Goal: Task Accomplishment & Management: Use online tool/utility

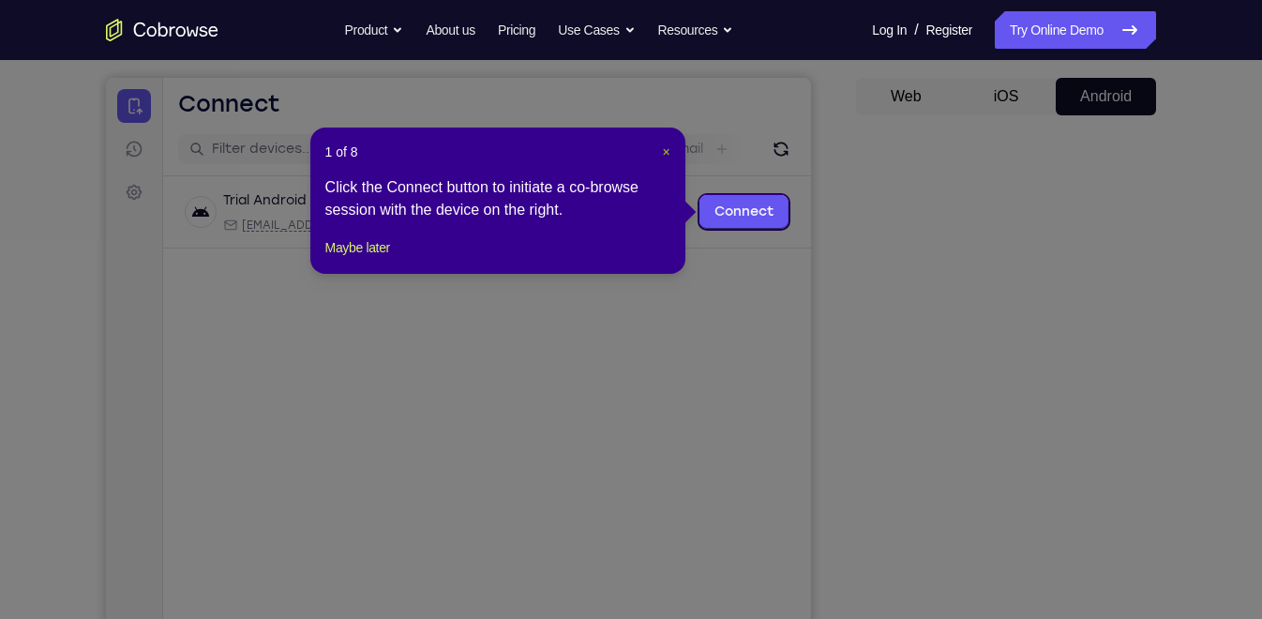
click at [669, 157] on span "×" at bounding box center [666, 151] width 8 height 15
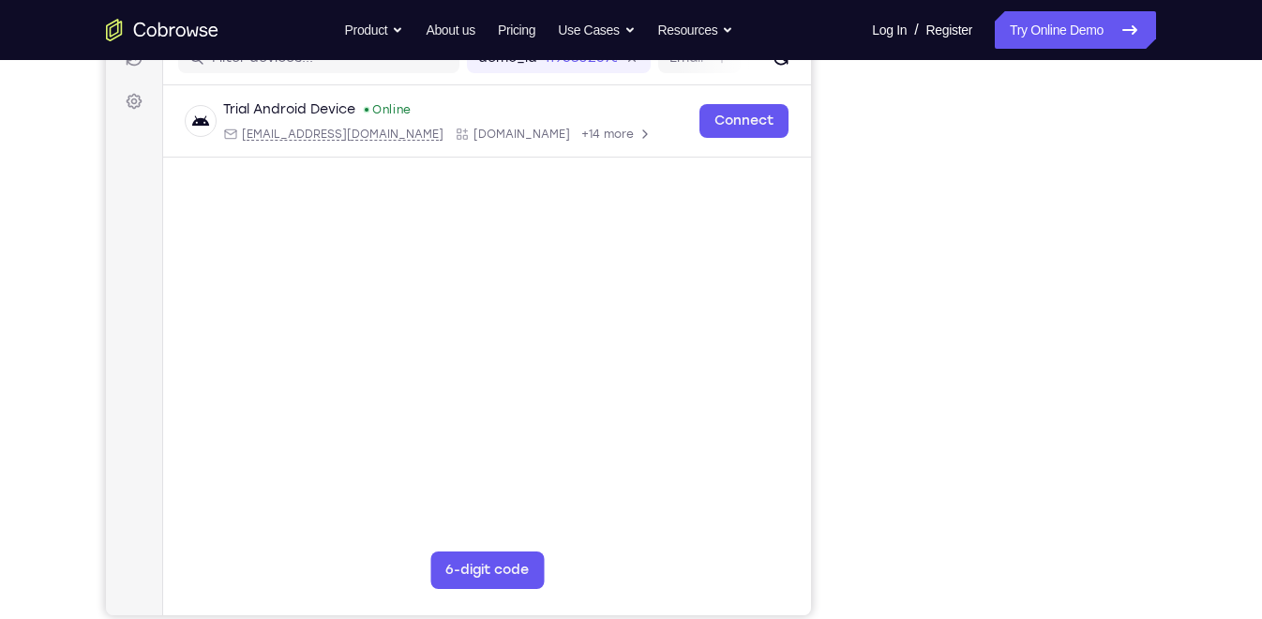
scroll to position [258, 0]
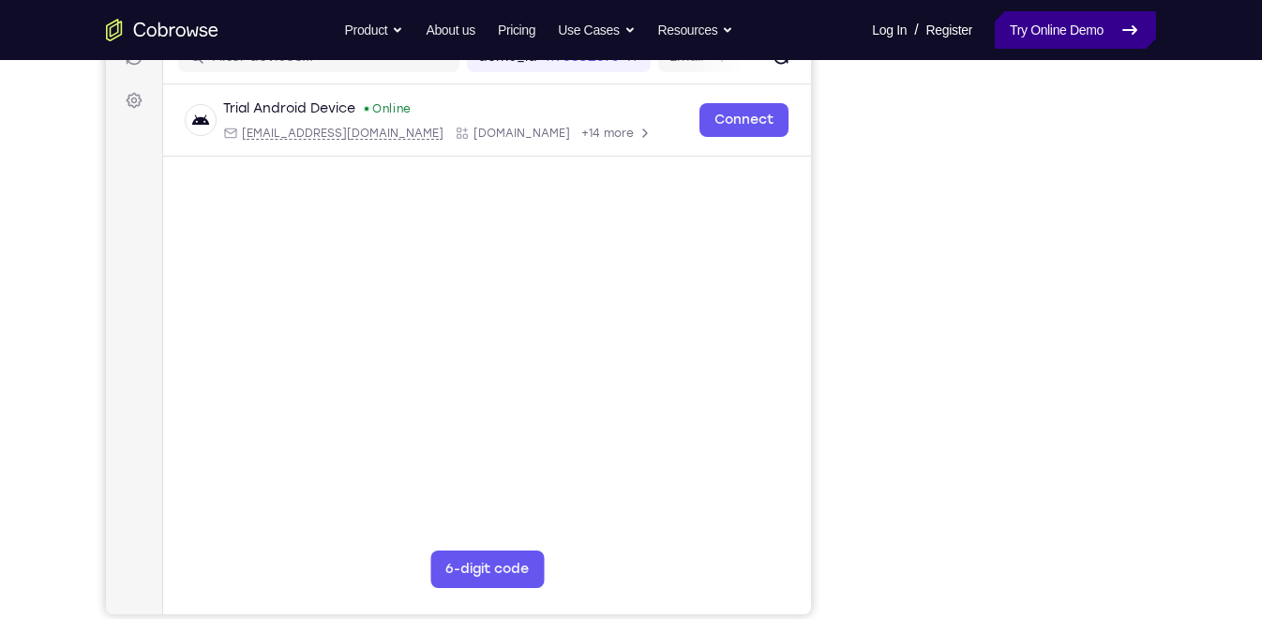
click at [1079, 21] on link "Try Online Demo" at bounding box center [1075, 30] width 161 height 38
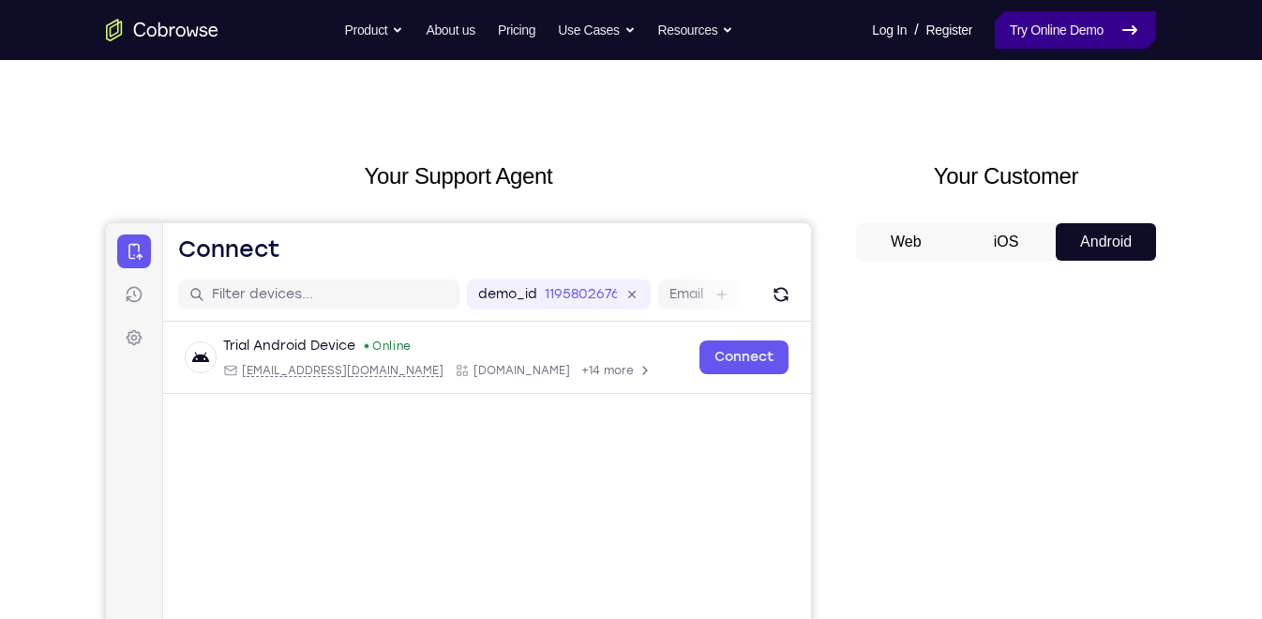
scroll to position [20, 0]
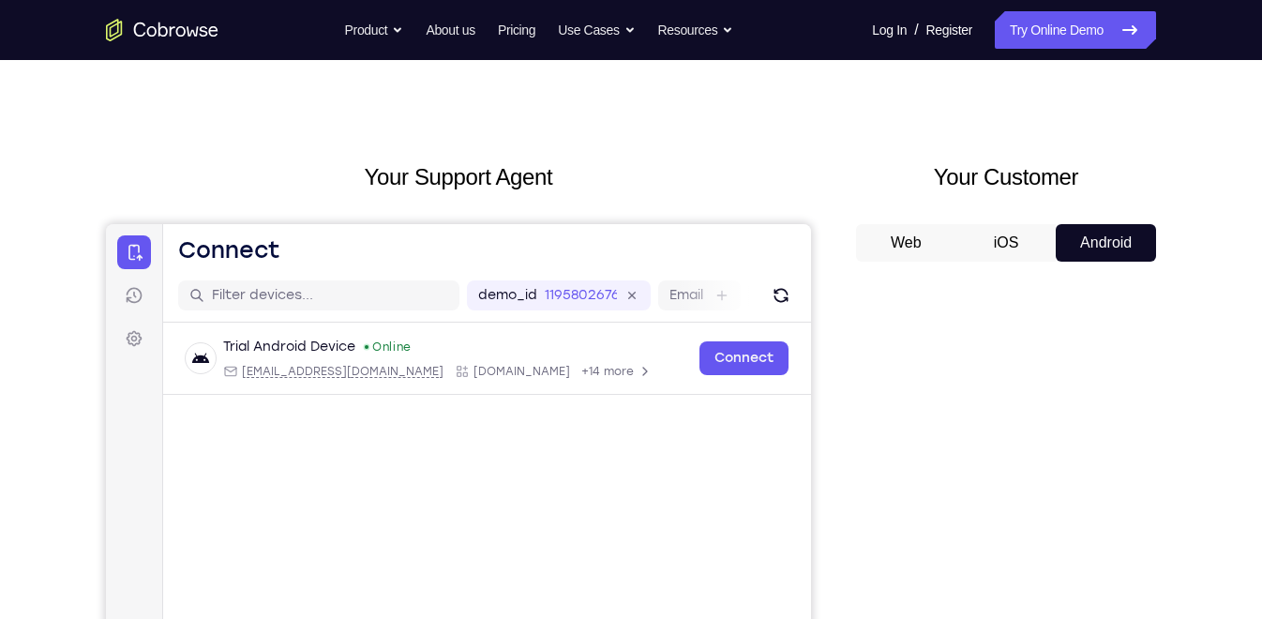
click at [1011, 233] on button "iOS" at bounding box center [1006, 243] width 100 height 38
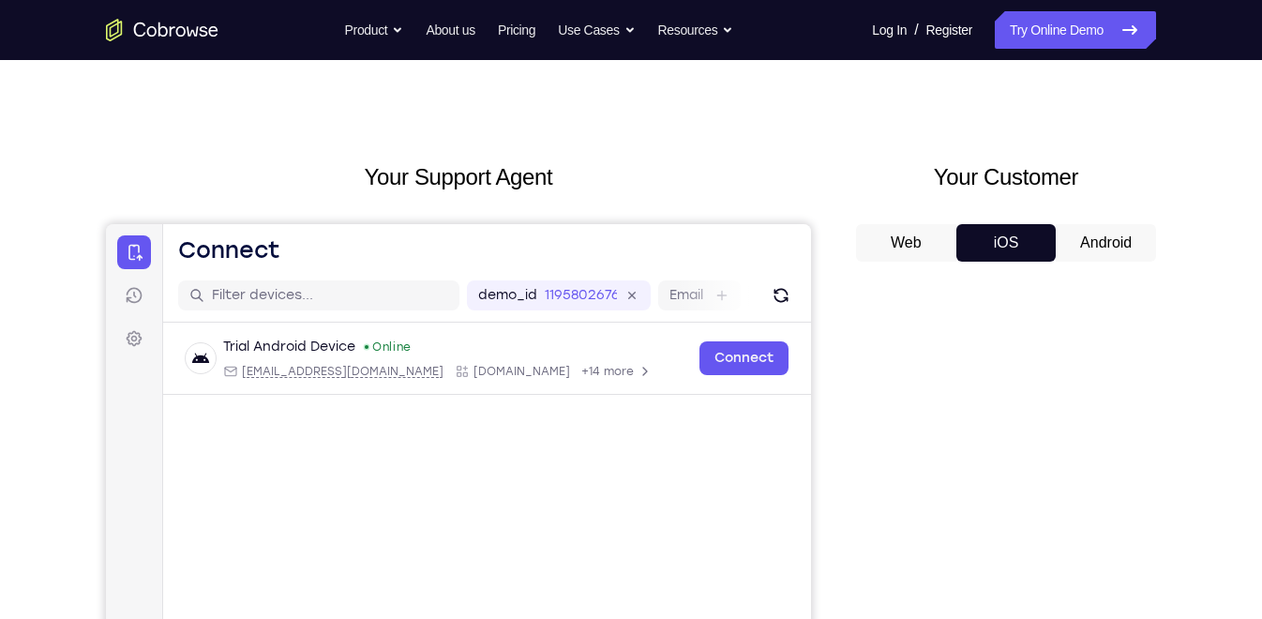
click at [1090, 230] on button "Android" at bounding box center [1106, 243] width 100 height 38
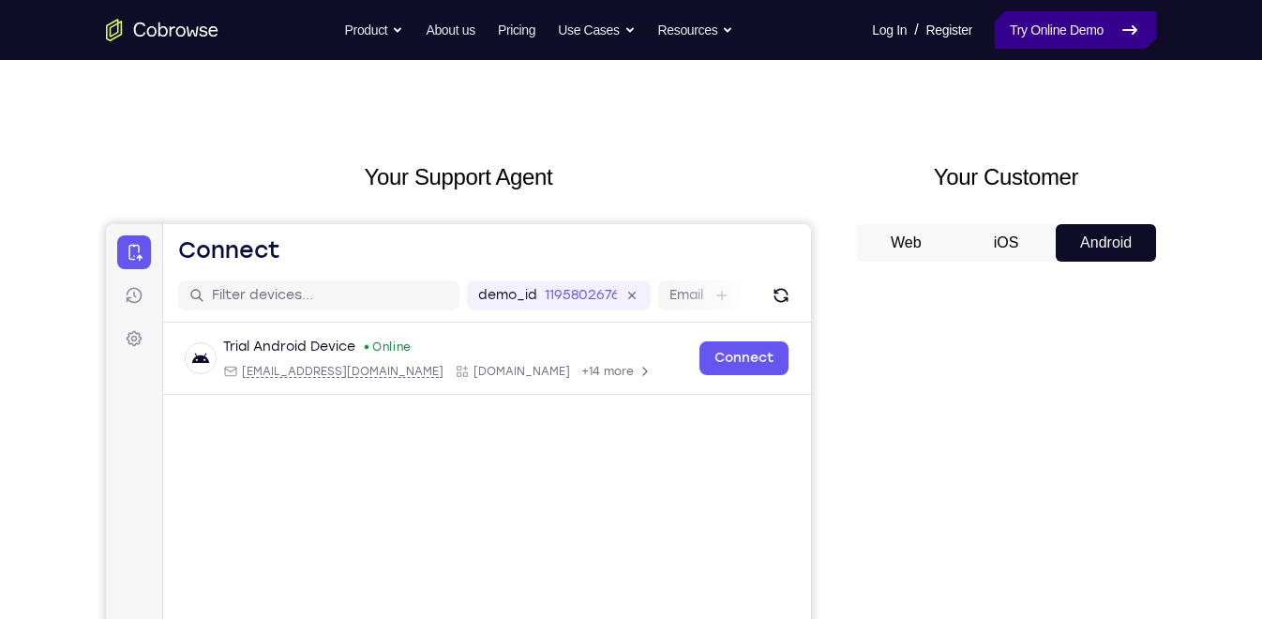
click at [1090, 37] on link "Try Online Demo" at bounding box center [1075, 30] width 161 height 38
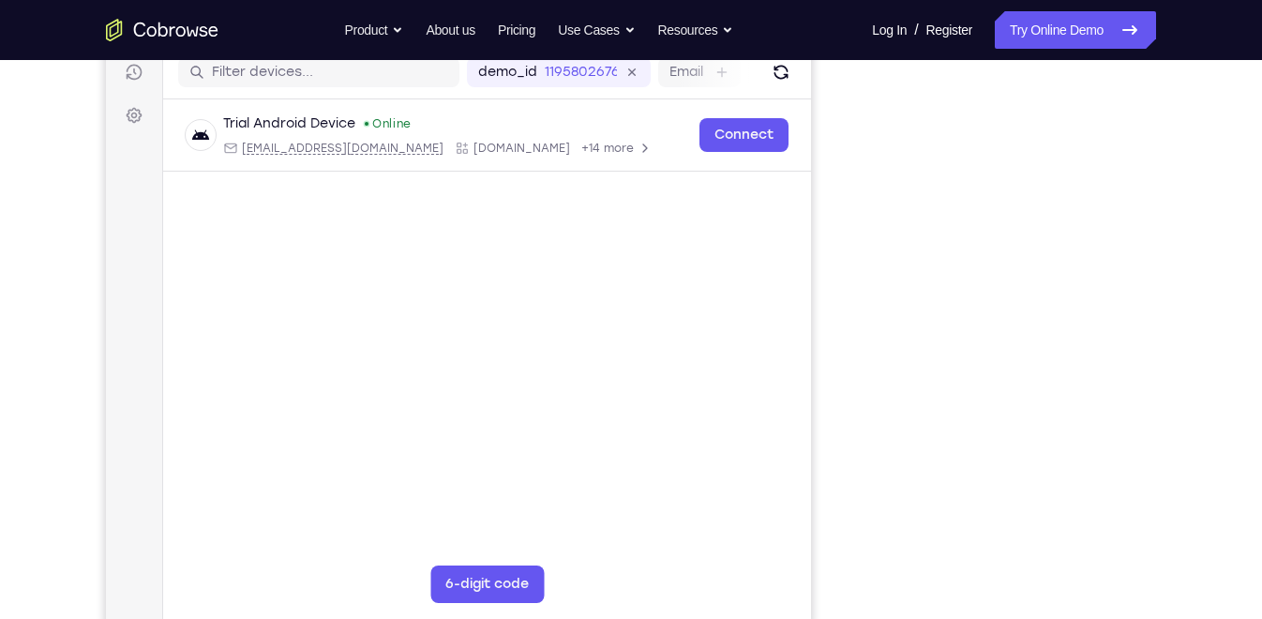
scroll to position [197, 0]
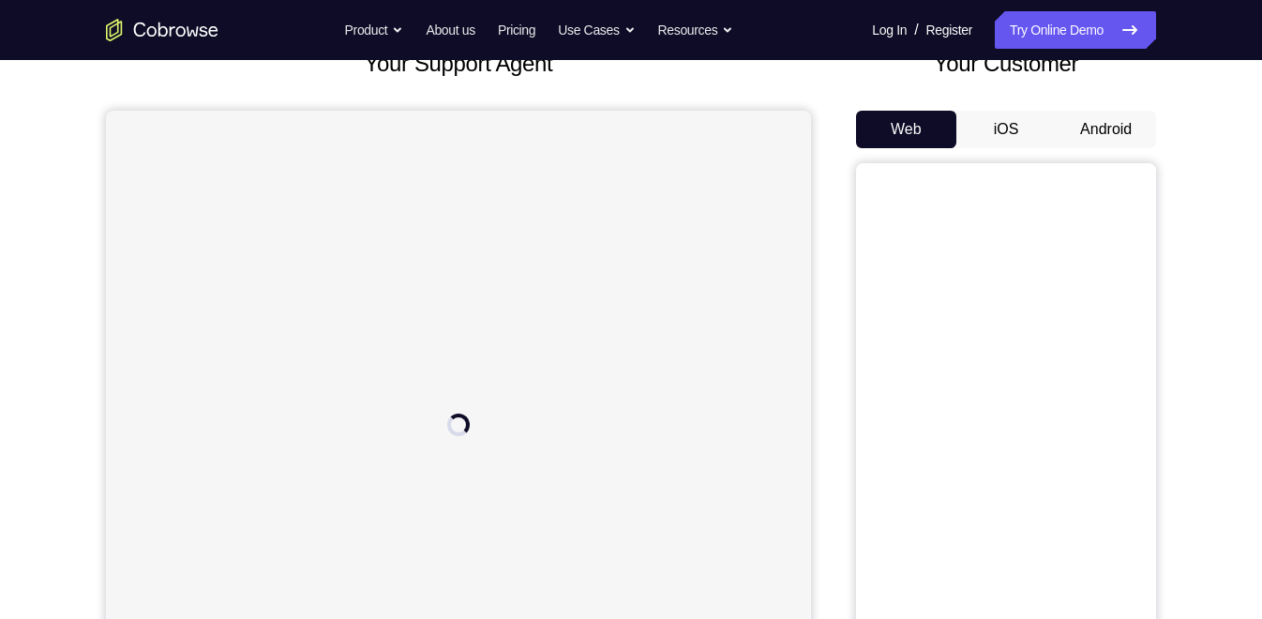
click at [1100, 117] on button "Android" at bounding box center [1106, 130] width 100 height 38
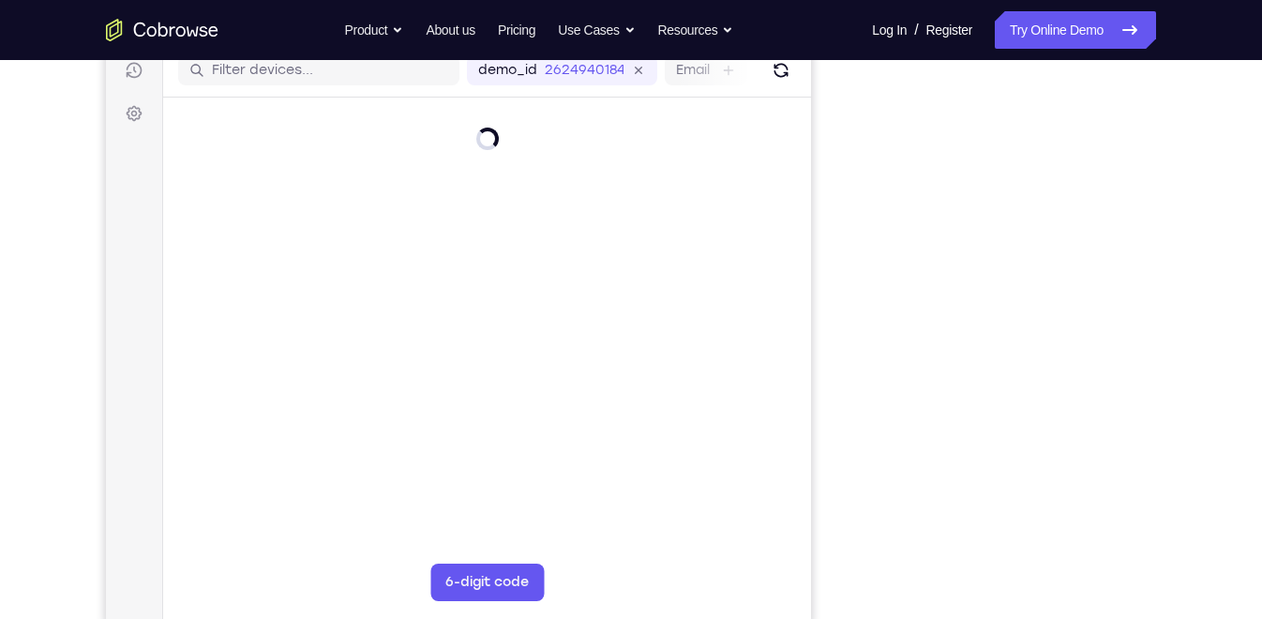
scroll to position [244, 0]
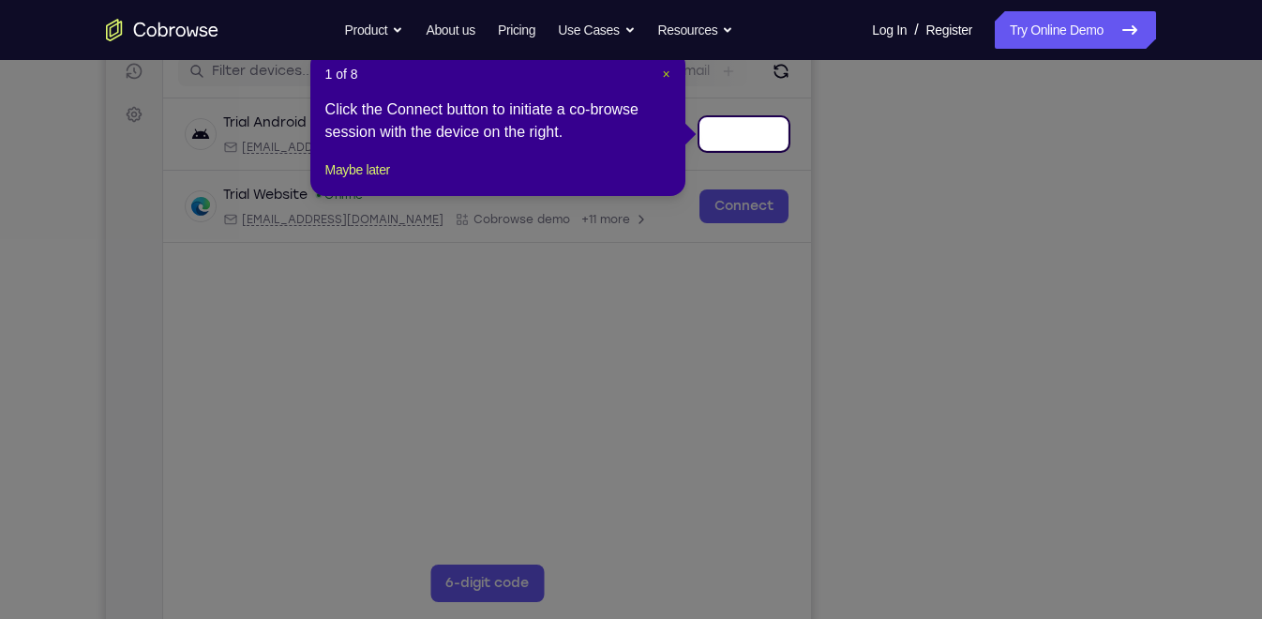
click at [668, 77] on span "×" at bounding box center [666, 74] width 8 height 15
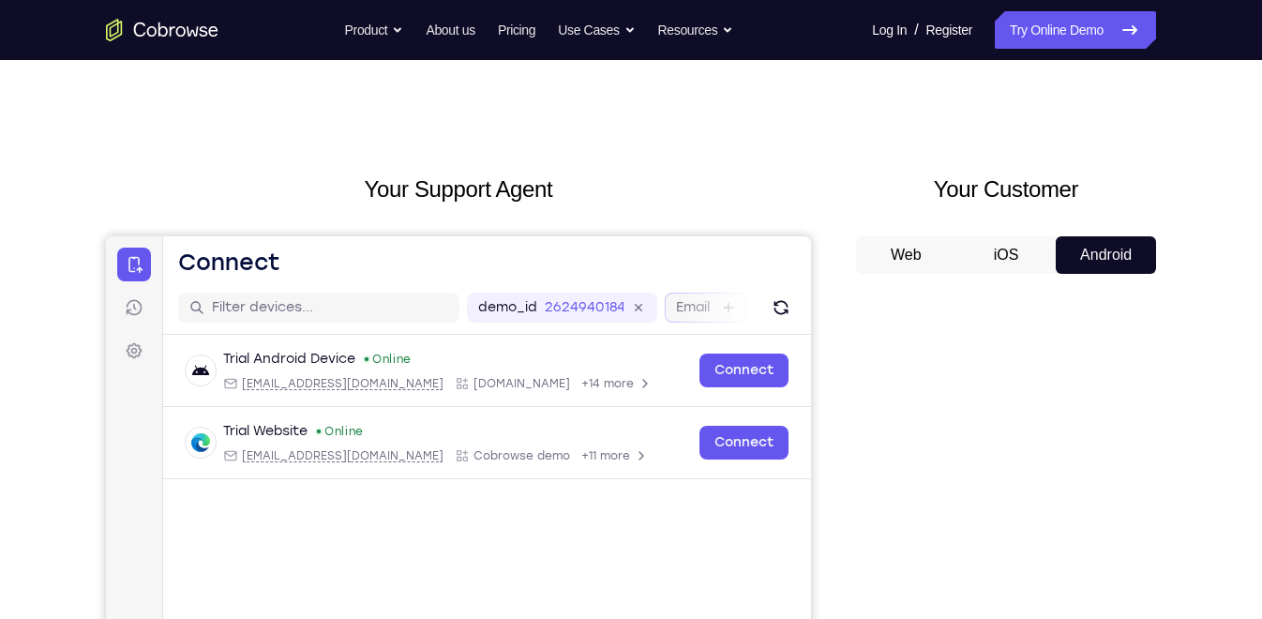
scroll to position [0, 0]
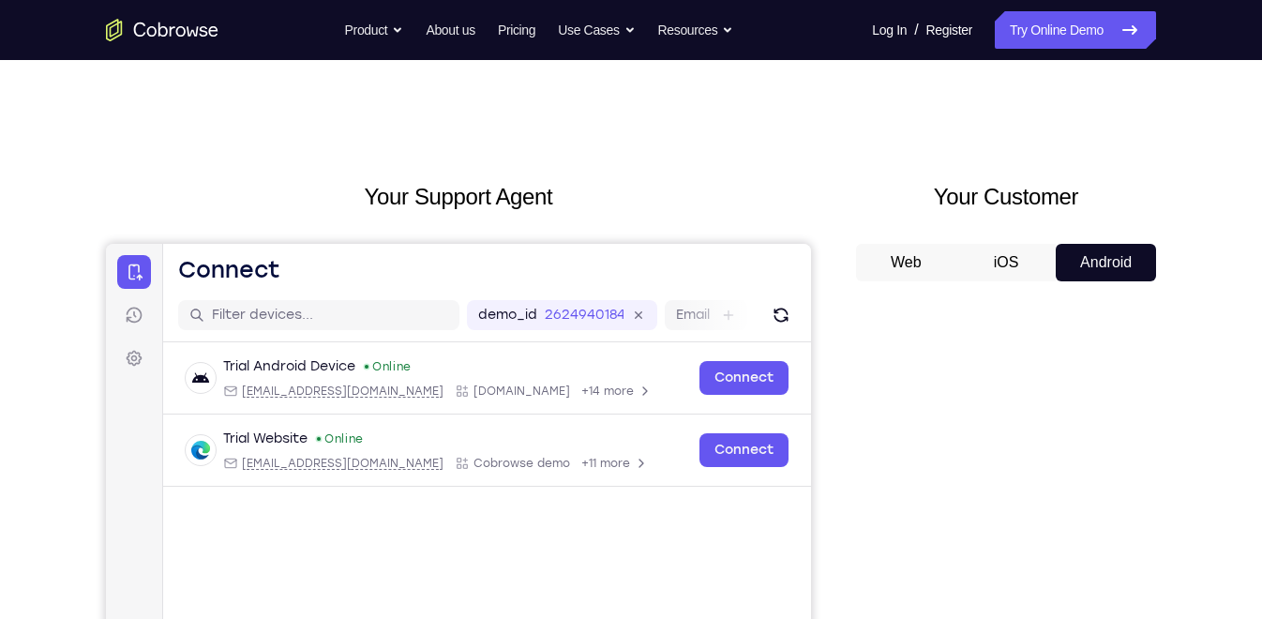
click at [1015, 251] on button "iOS" at bounding box center [1006, 263] width 100 height 38
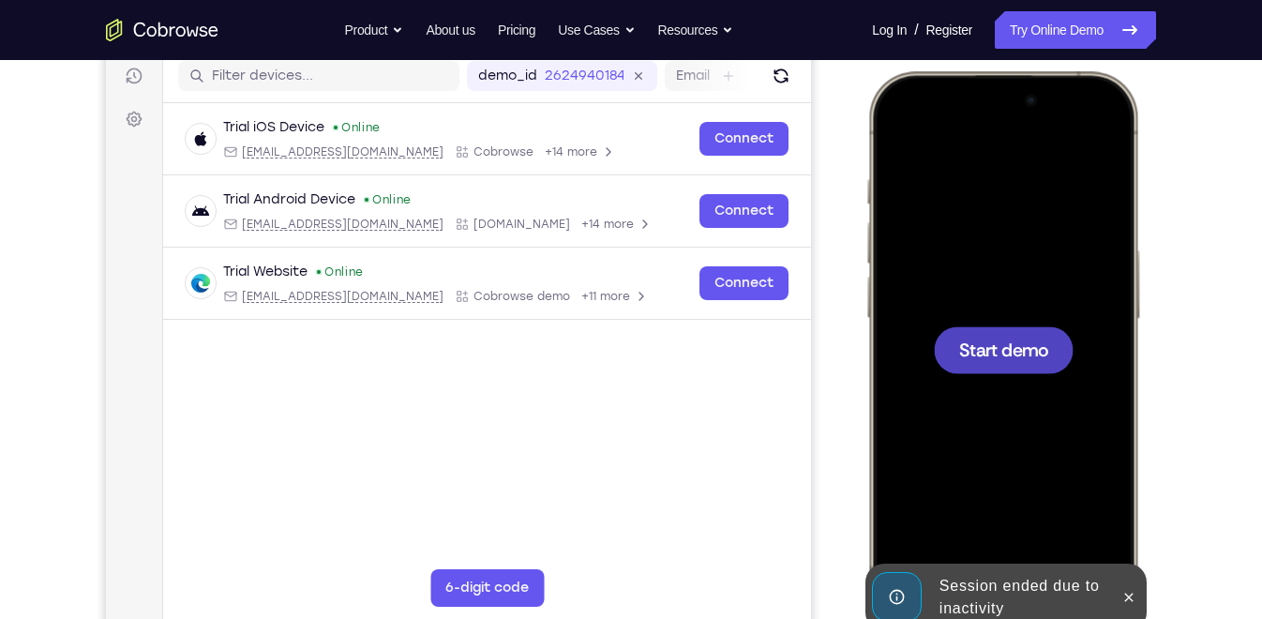
scroll to position [159, 0]
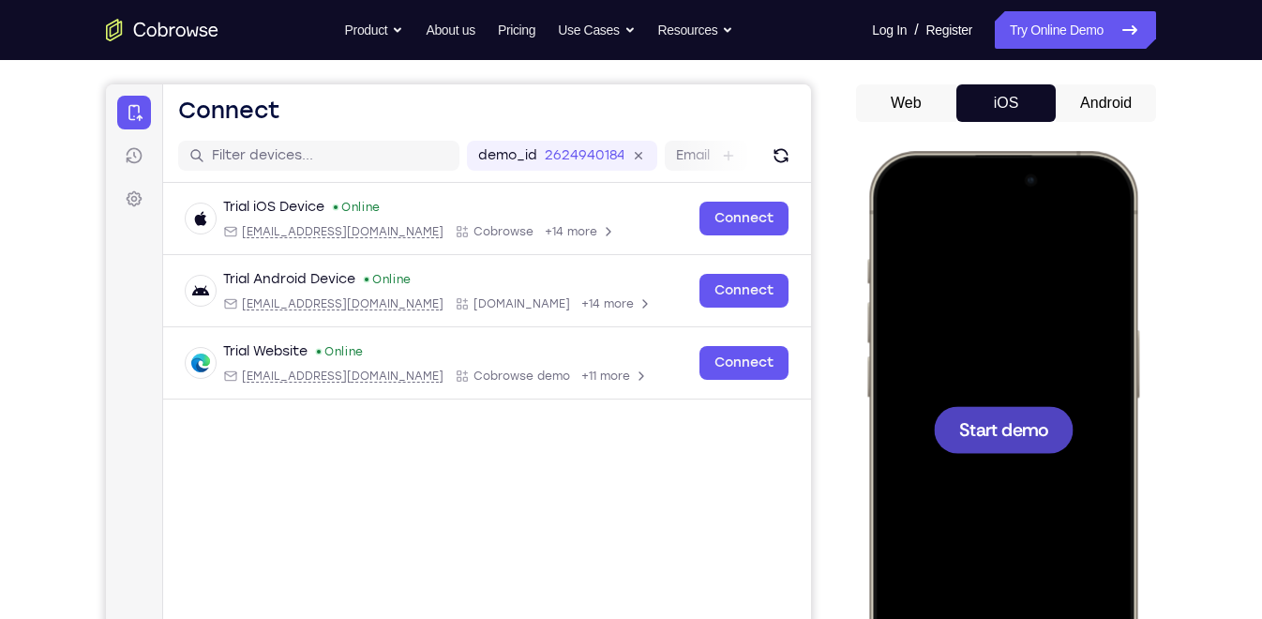
click at [1089, 110] on button "Android" at bounding box center [1106, 103] width 100 height 38
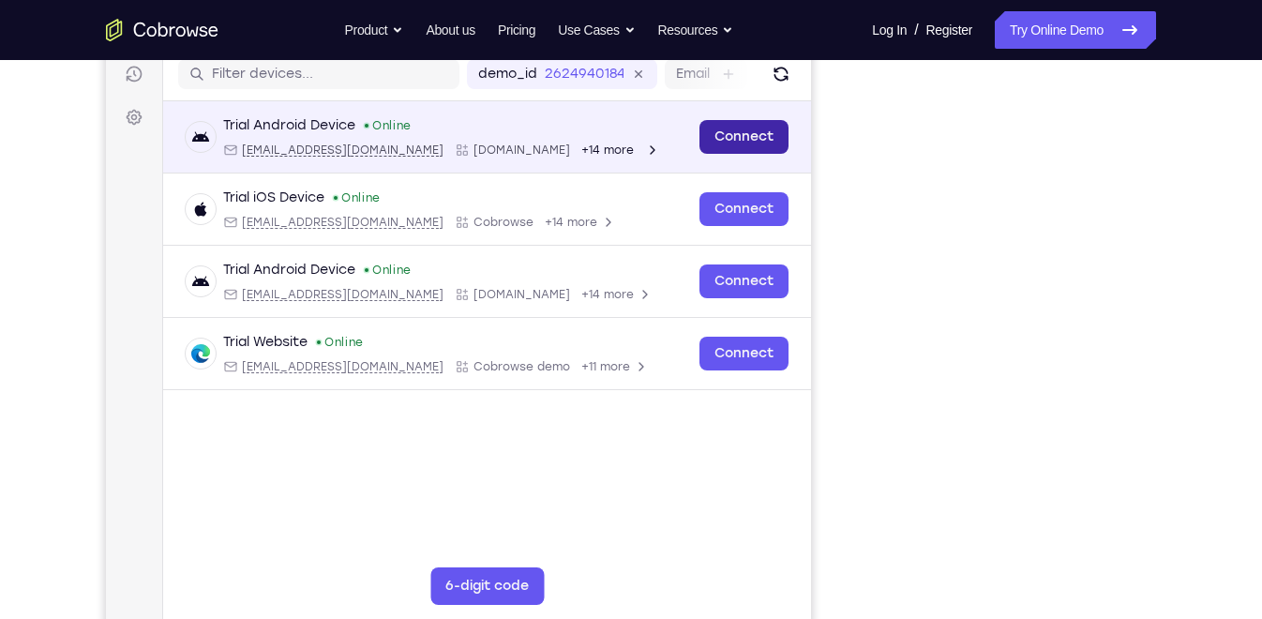
scroll to position [243, 0]
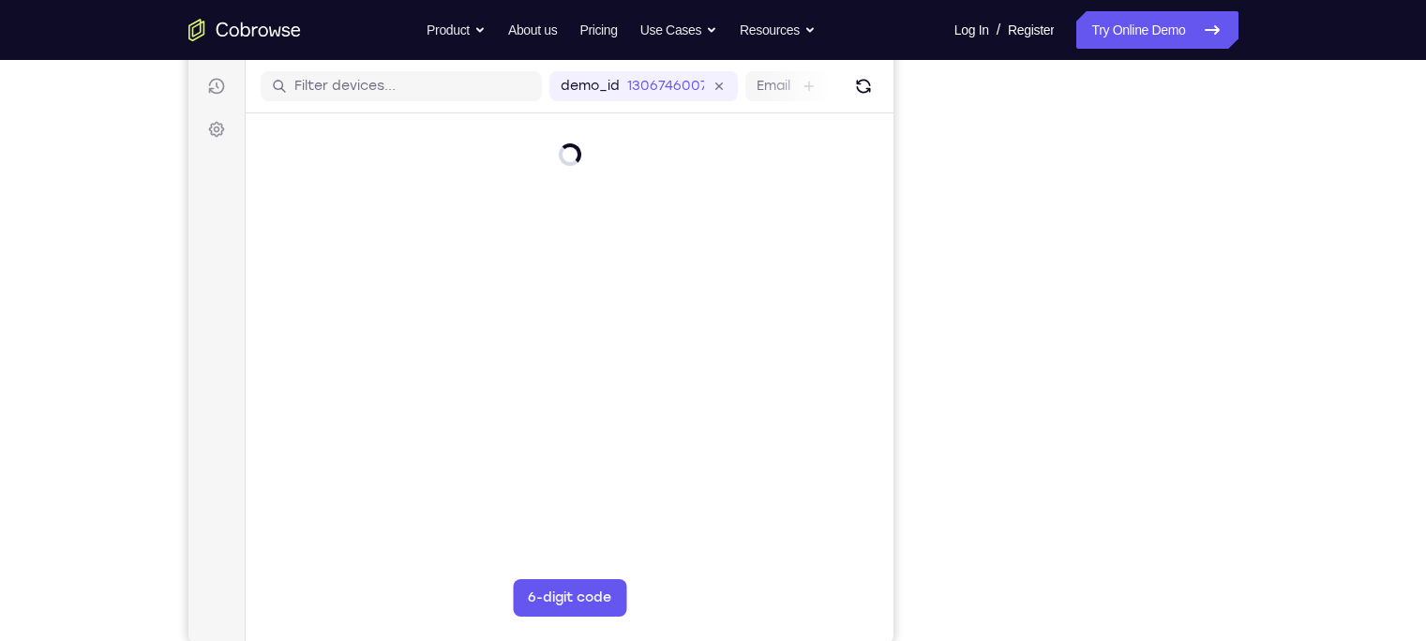
scroll to position [232, 0]
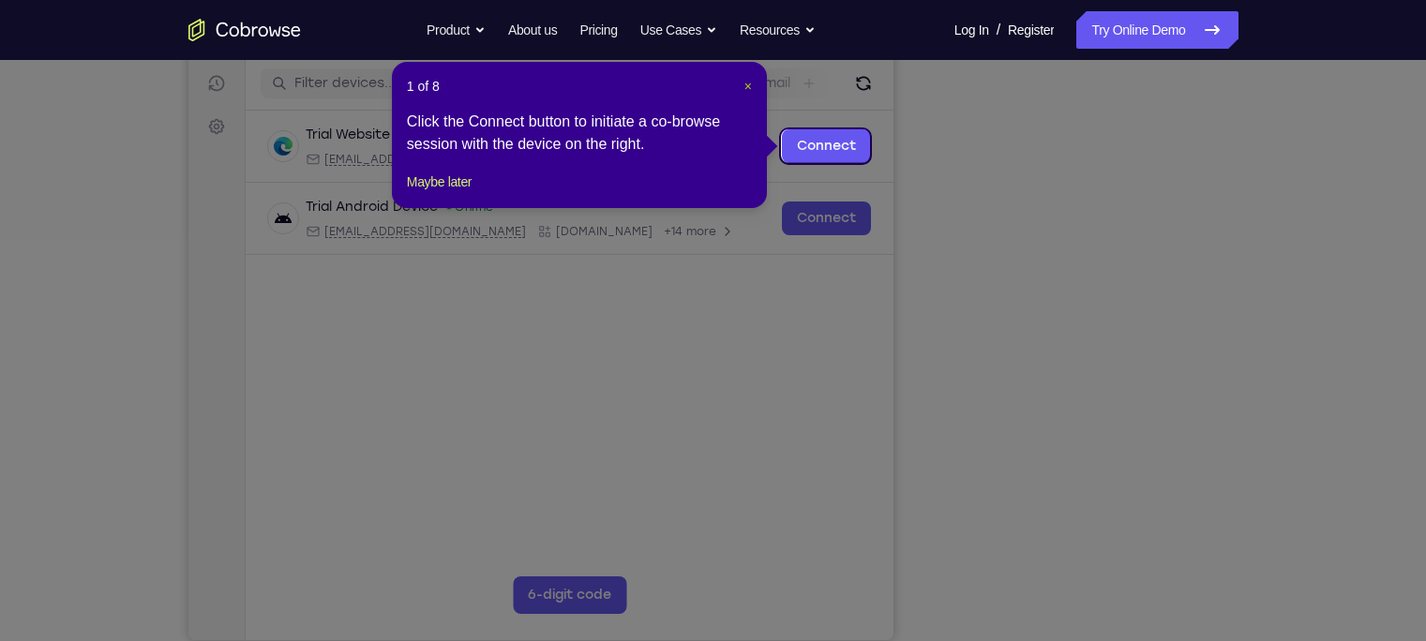
click at [749, 90] on span "×" at bounding box center [748, 86] width 8 height 15
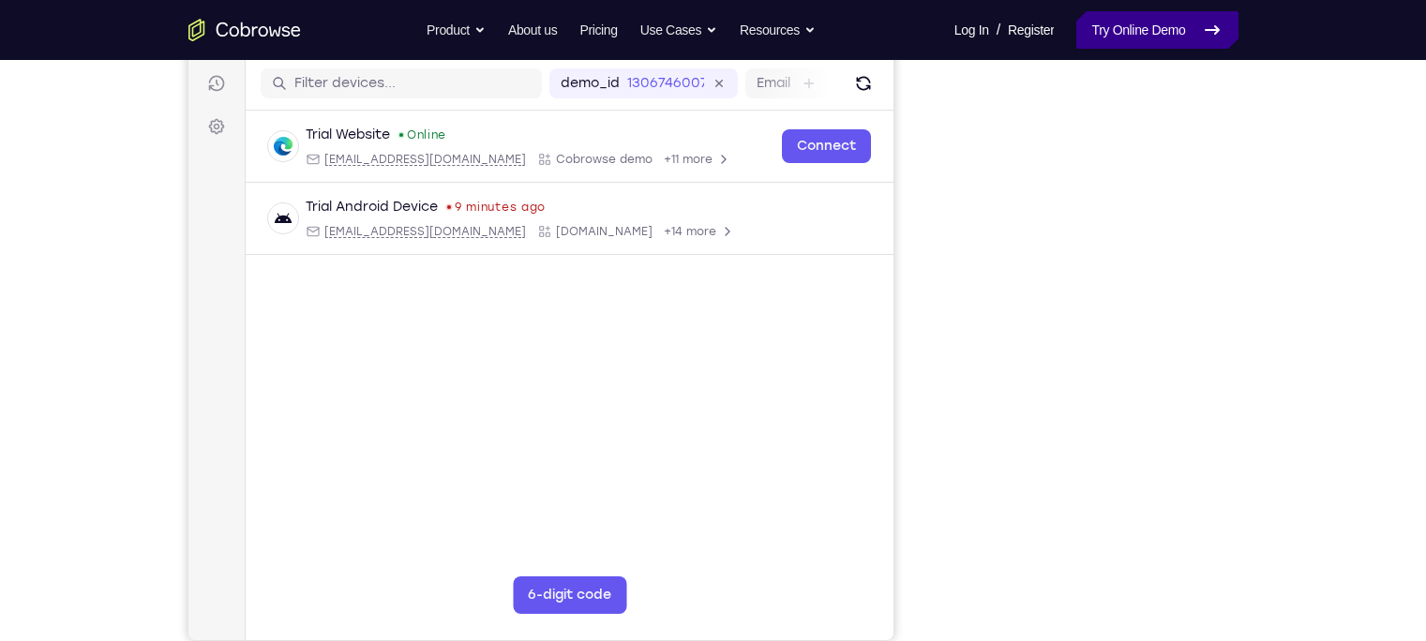
click at [1104, 22] on link "Try Online Demo" at bounding box center [1156, 30] width 161 height 38
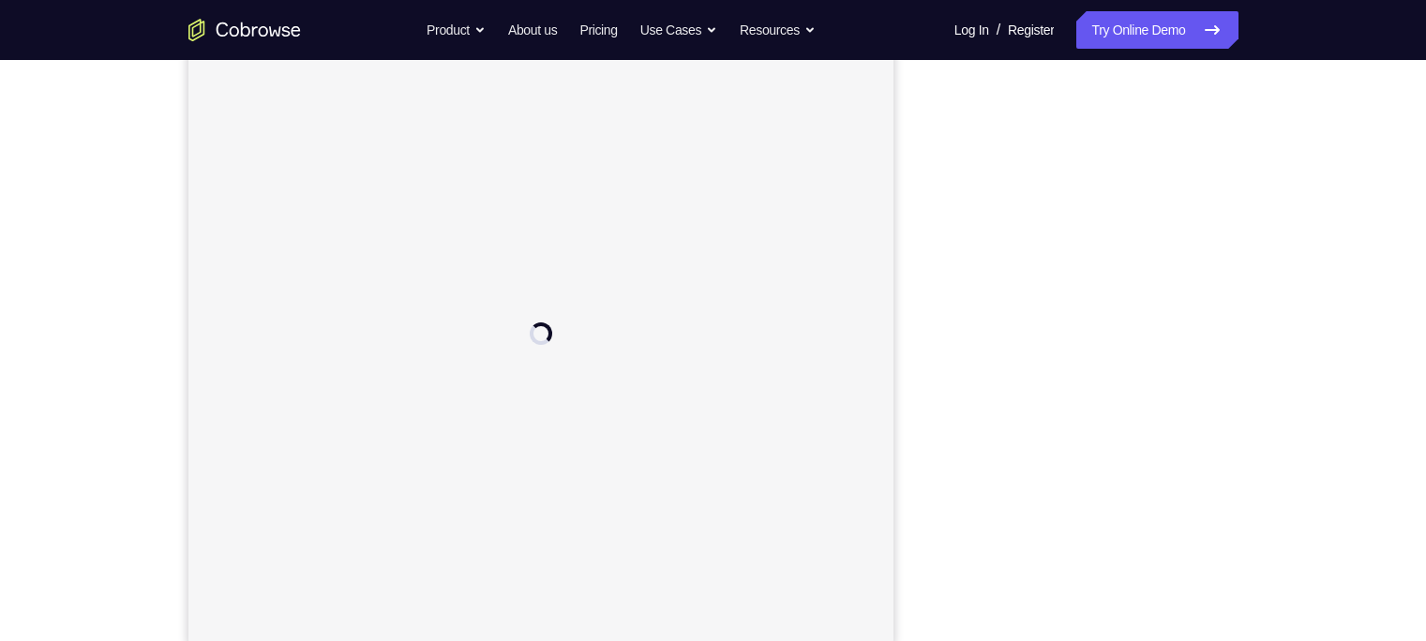
scroll to position [221, 0]
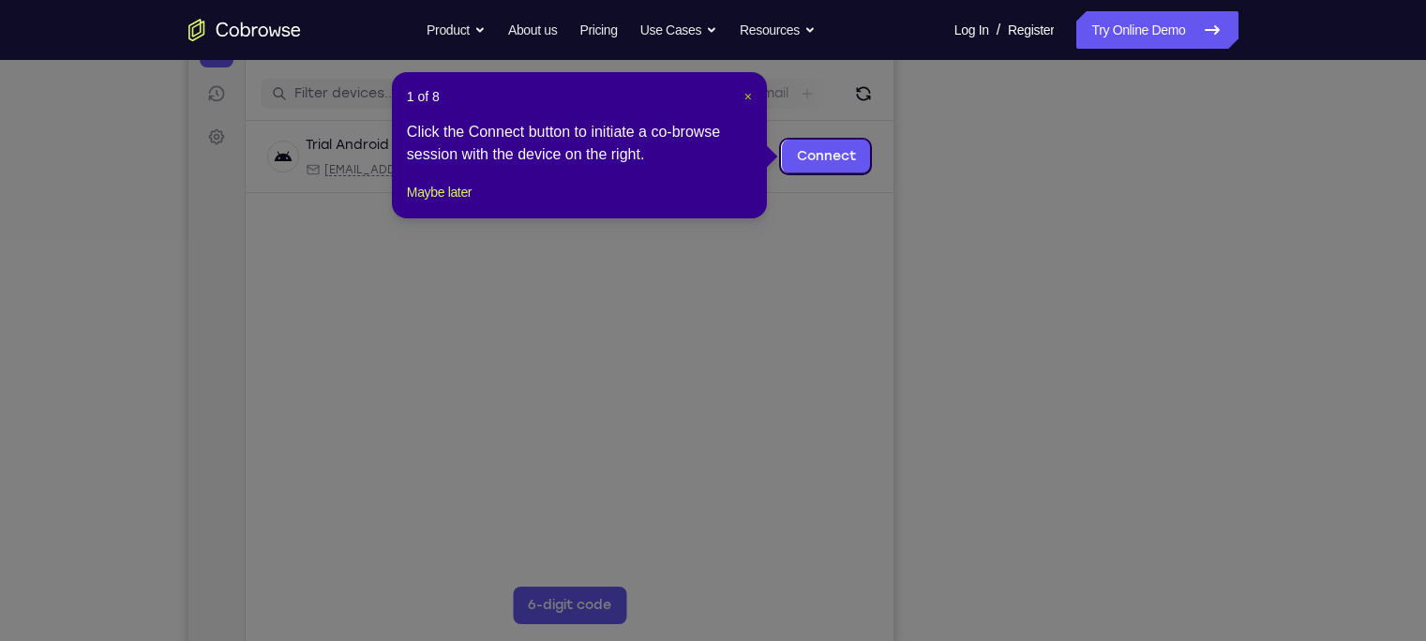
click at [745, 94] on span "×" at bounding box center [748, 96] width 8 height 15
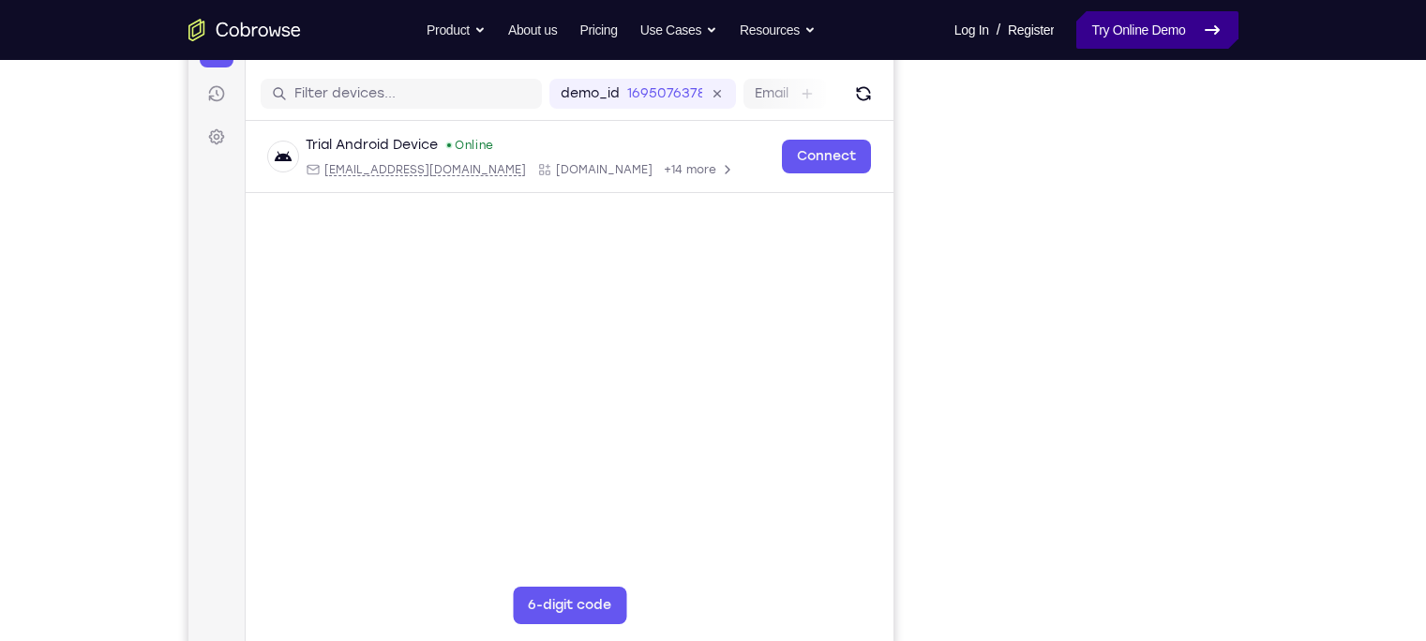
click at [1130, 29] on link "Try Online Demo" at bounding box center [1156, 30] width 161 height 38
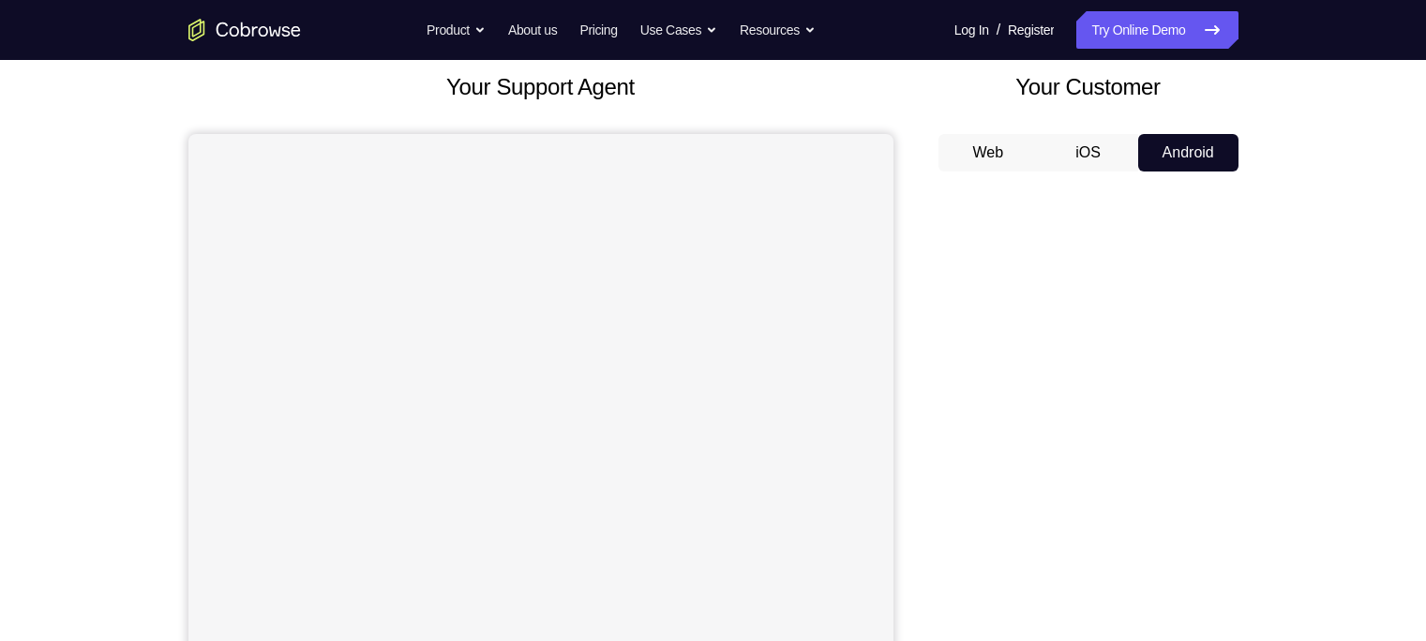
scroll to position [107, 0]
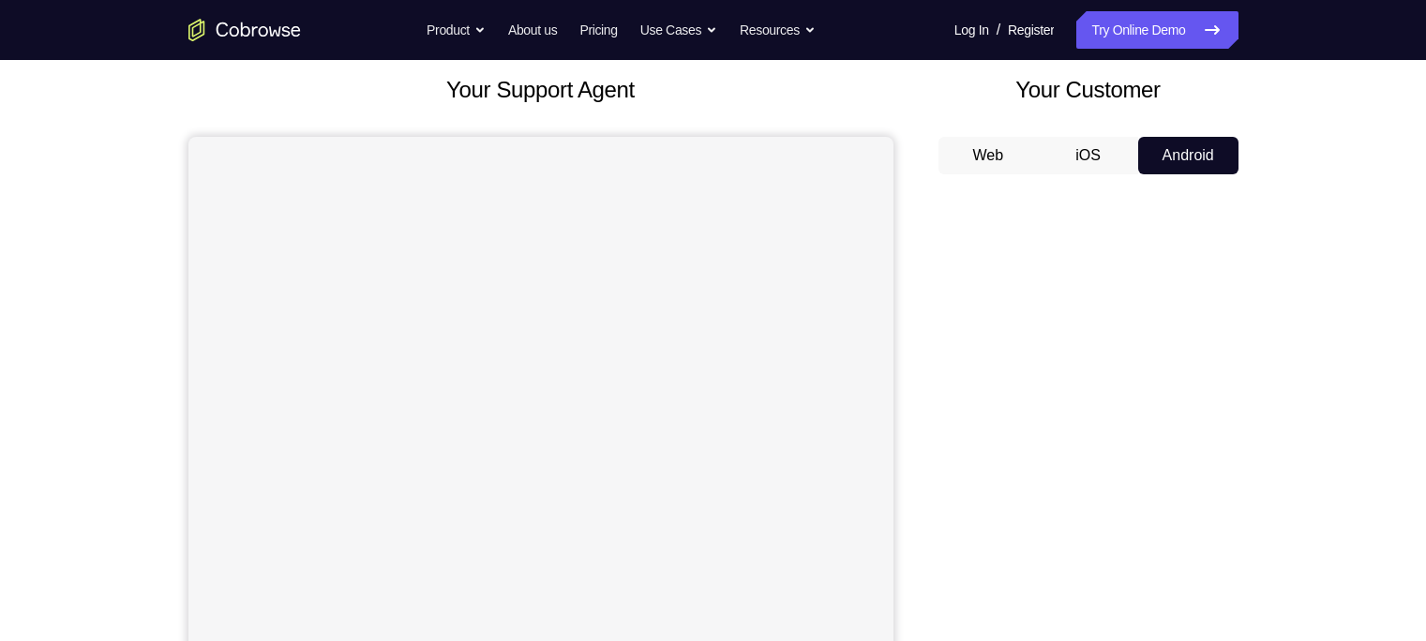
click at [1091, 162] on button "iOS" at bounding box center [1088, 156] width 100 height 38
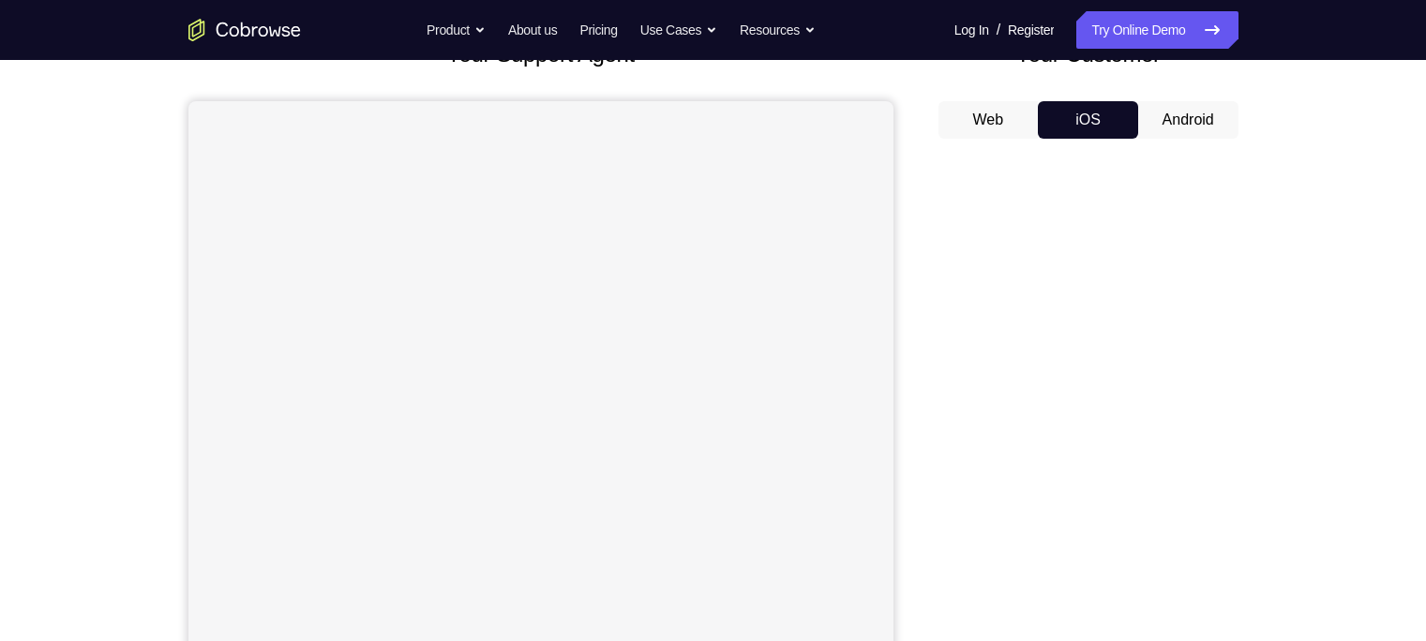
scroll to position [0, 0]
click at [1167, 135] on button "Android" at bounding box center [1188, 120] width 100 height 38
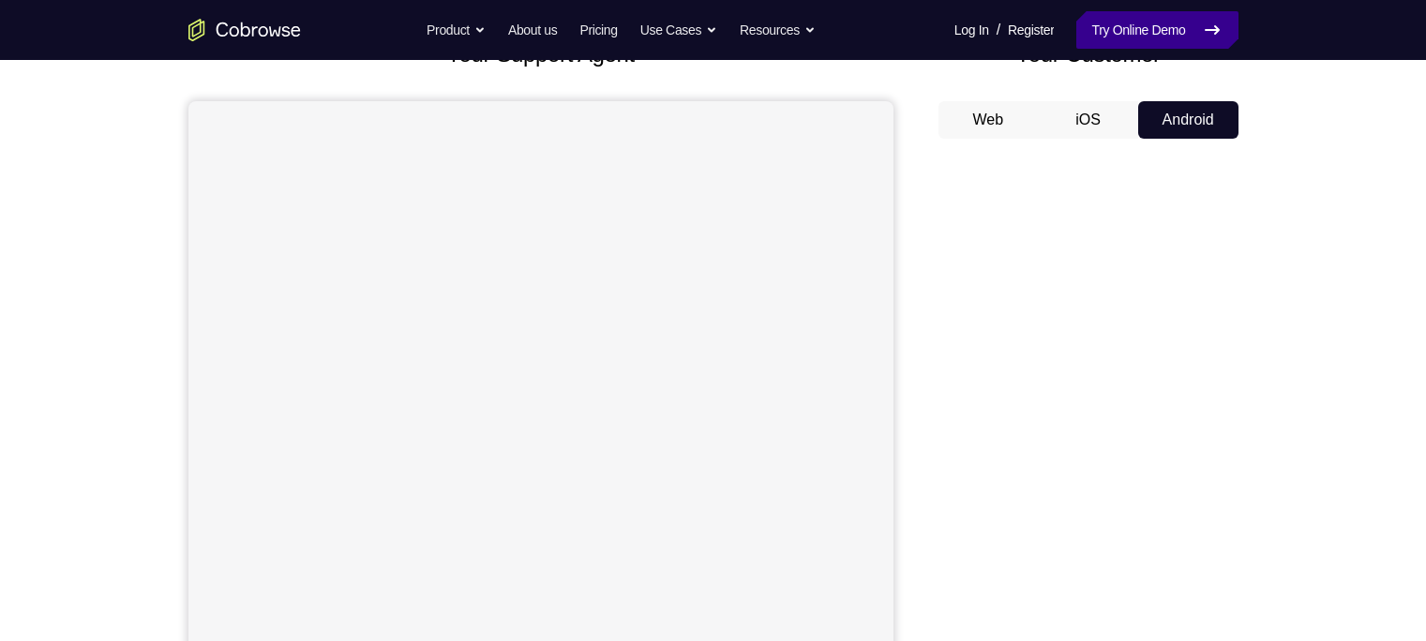
click at [1164, 24] on link "Try Online Demo" at bounding box center [1156, 30] width 161 height 38
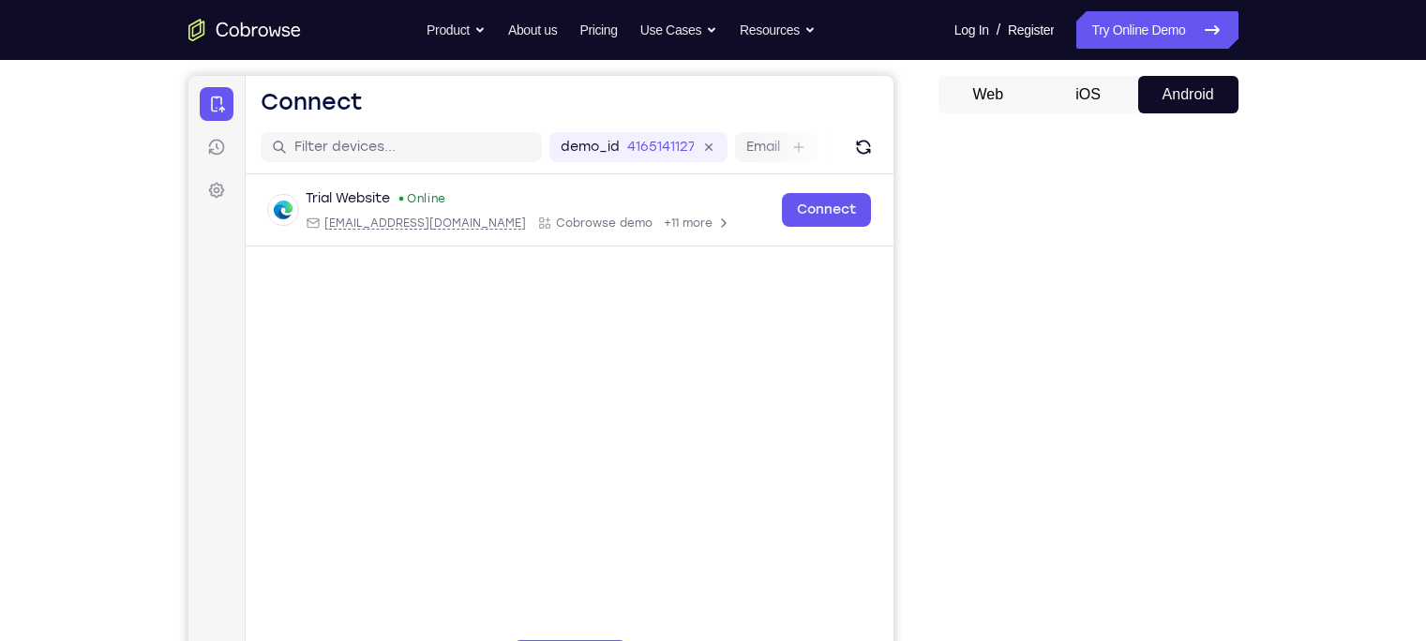
click at [1104, 86] on button "iOS" at bounding box center [1088, 95] width 100 height 38
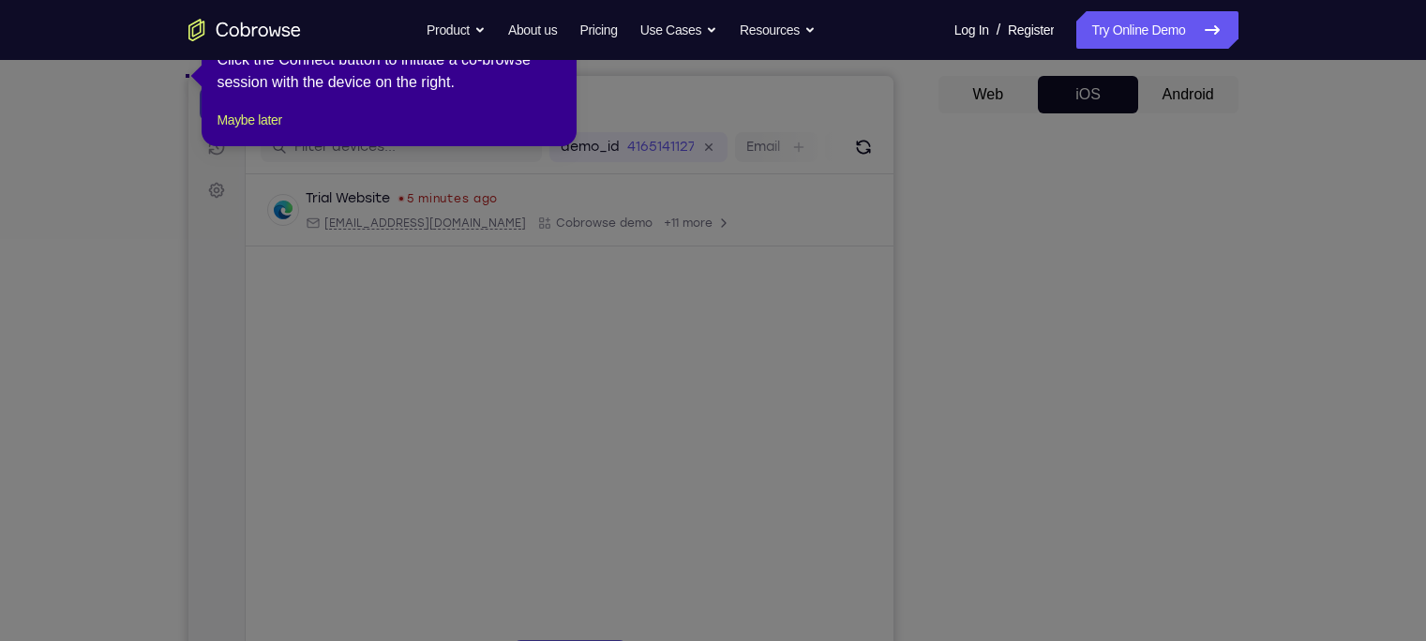
click at [1033, 367] on icon at bounding box center [722, 320] width 1444 height 641
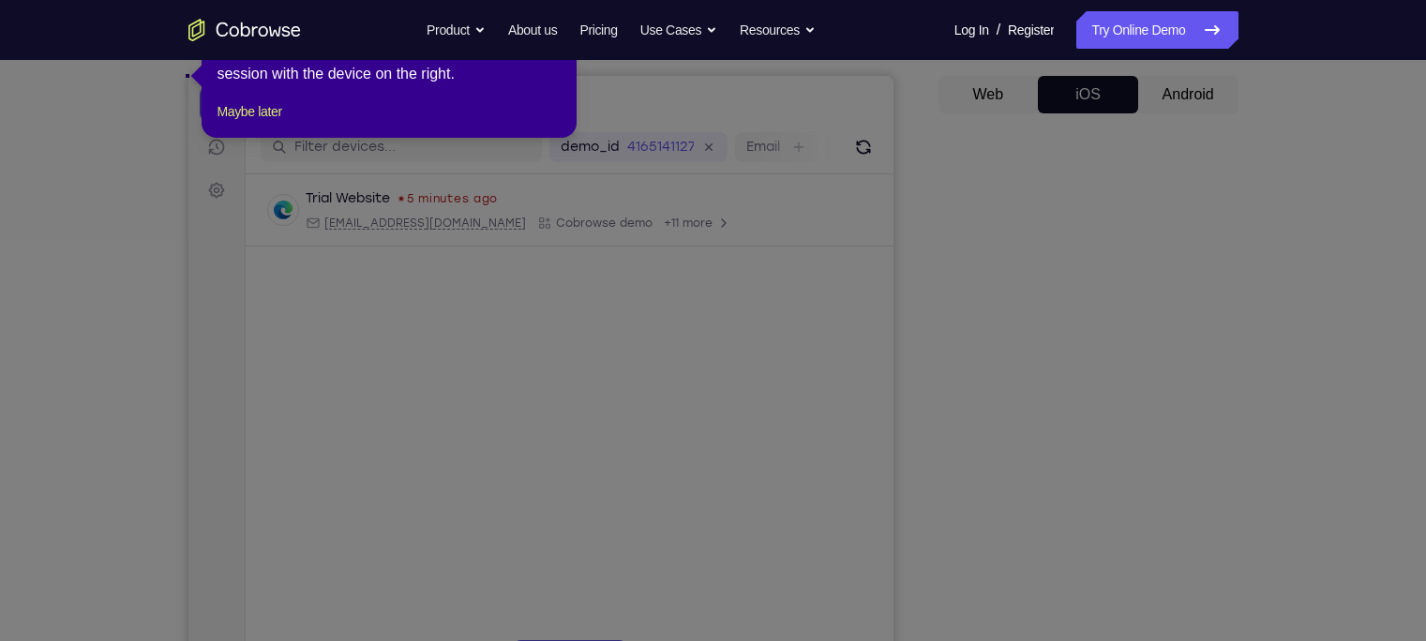
scroll to position [60, 0]
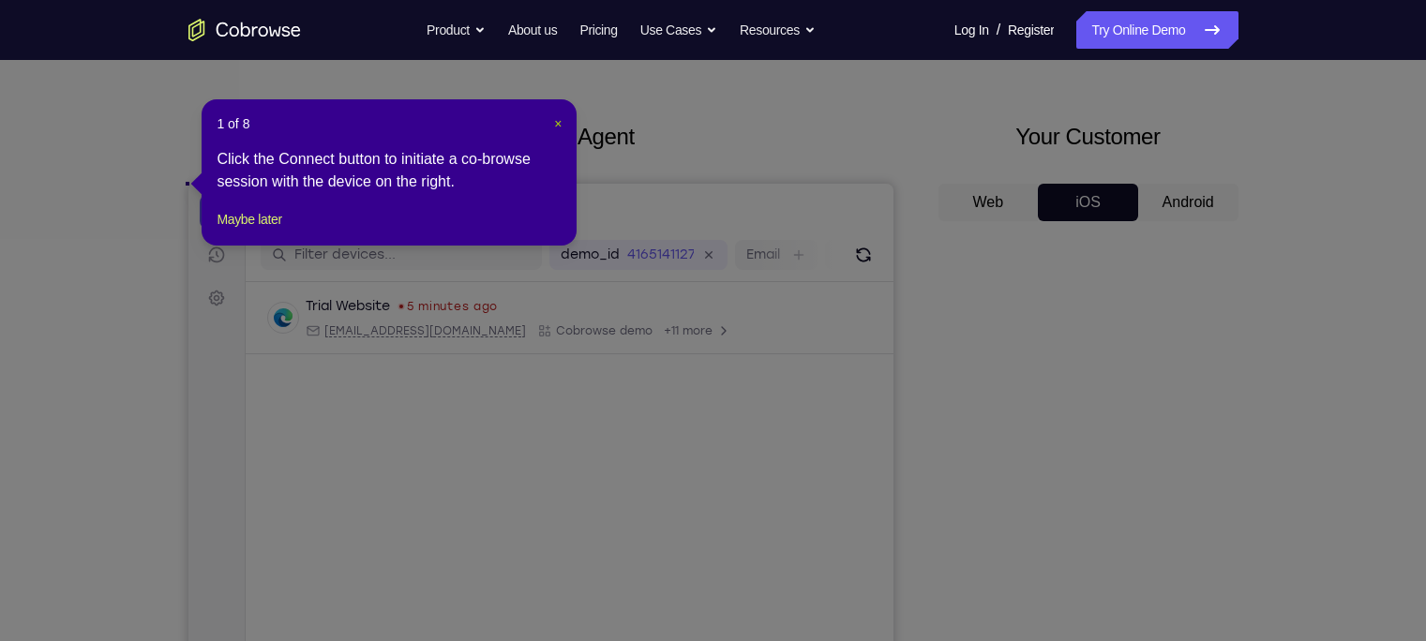
click at [558, 122] on span "×" at bounding box center [558, 123] width 8 height 15
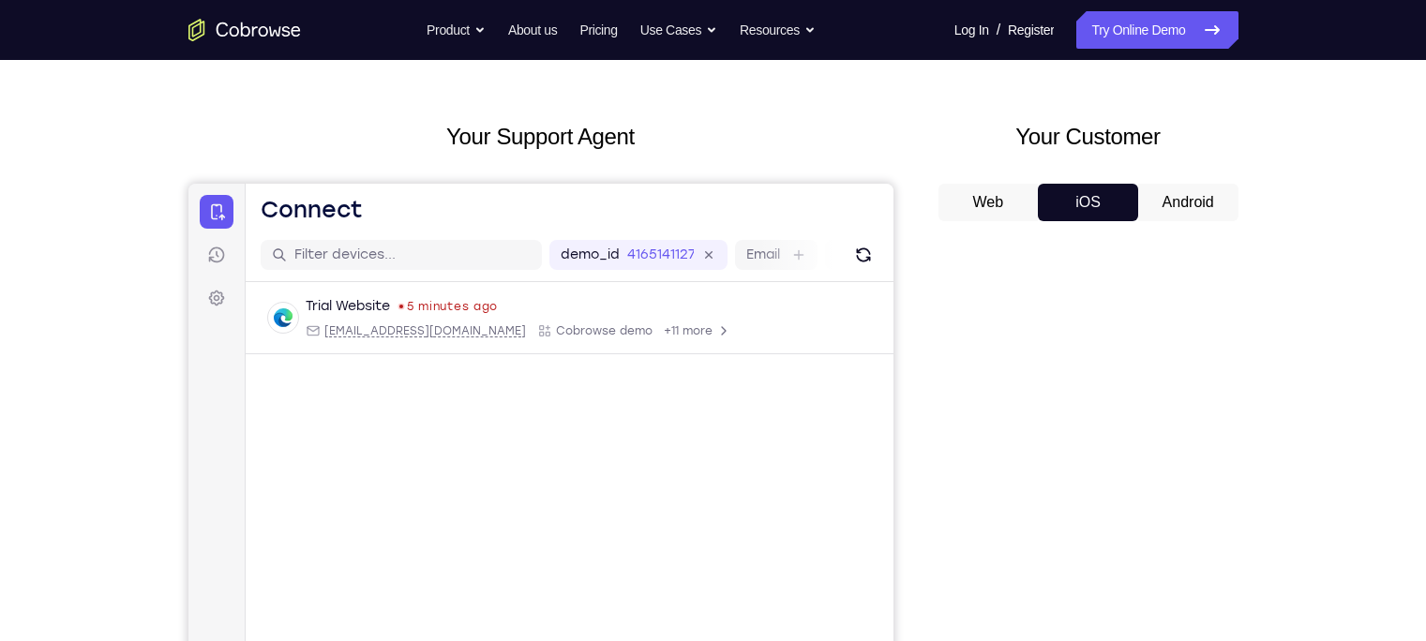
click at [1178, 187] on button "Android" at bounding box center [1188, 203] width 100 height 38
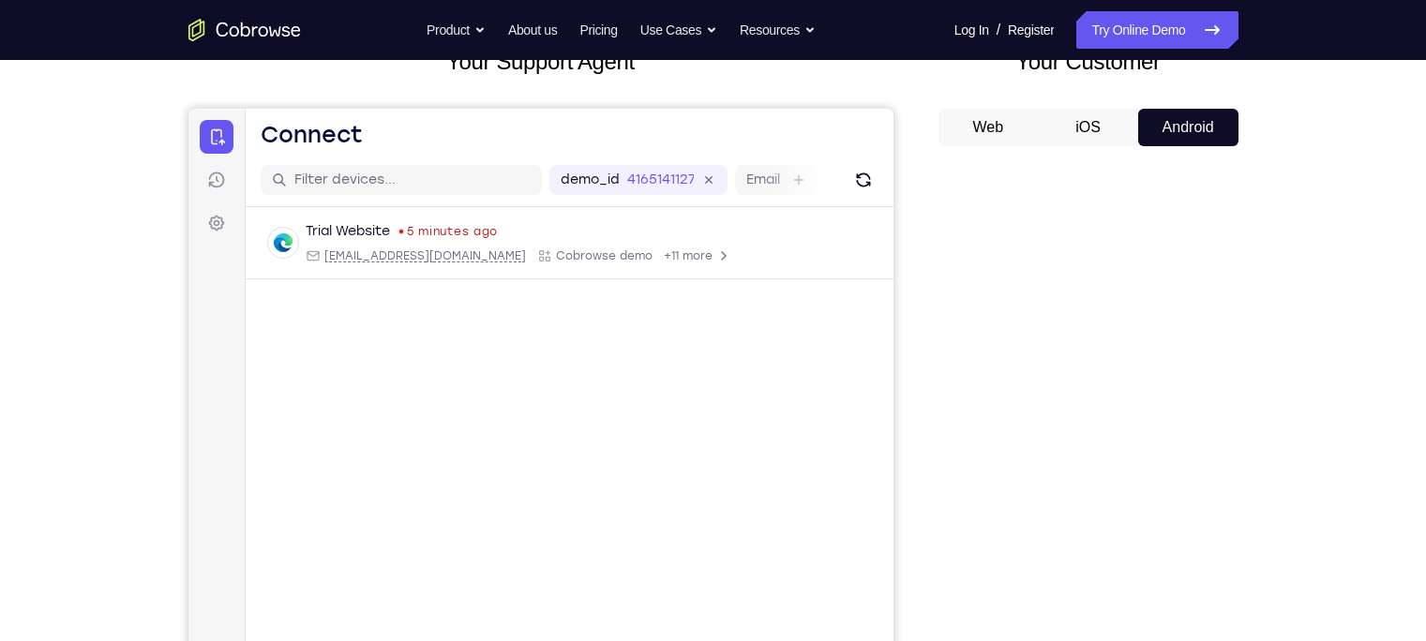
scroll to position [131, 0]
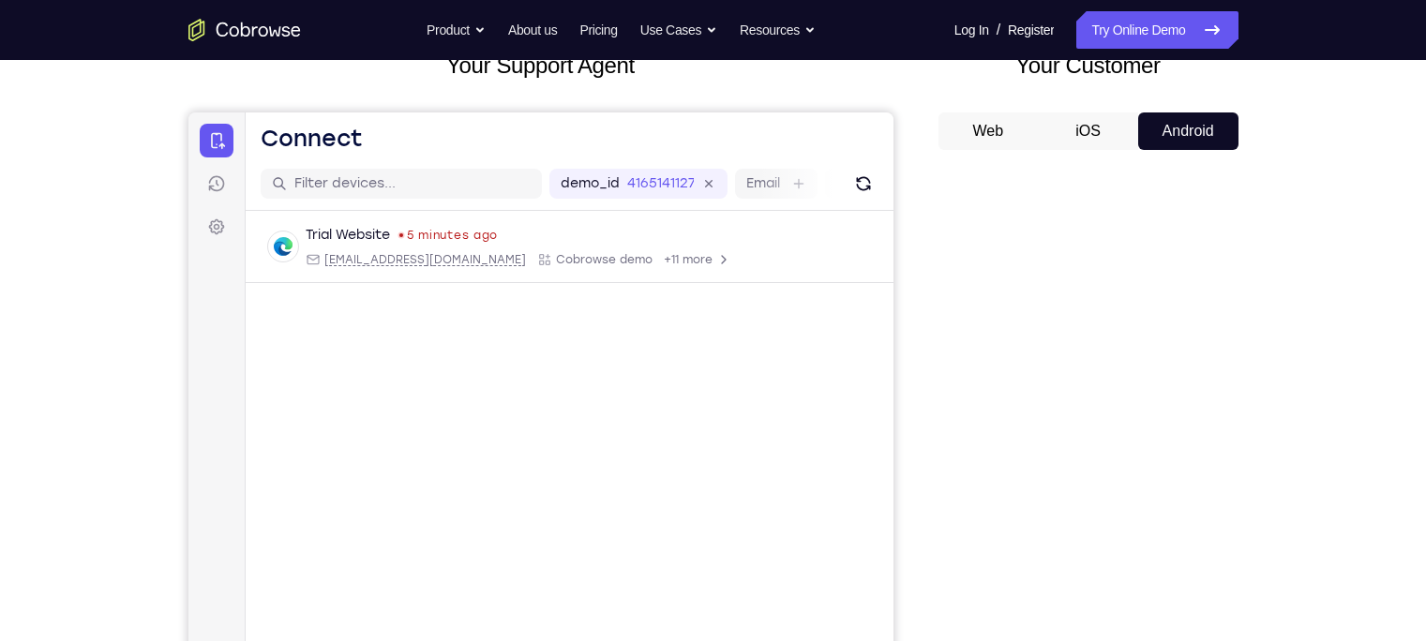
click at [1101, 142] on button "iOS" at bounding box center [1088, 132] width 100 height 38
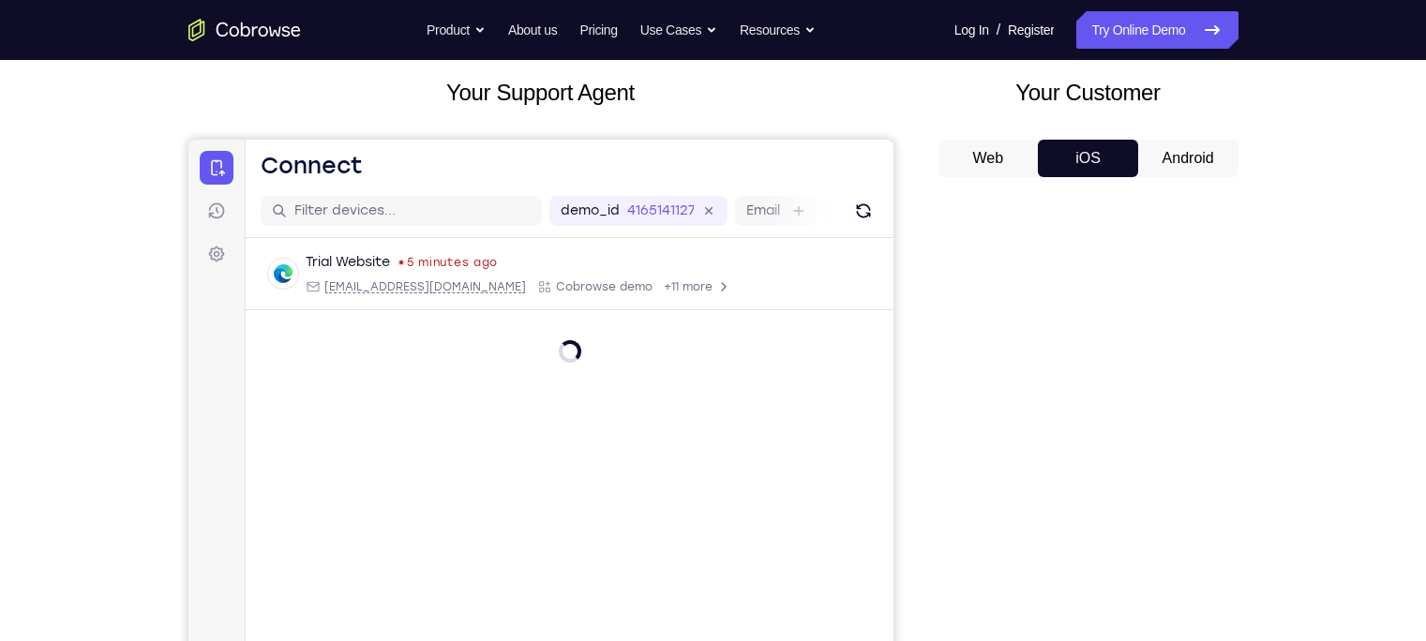
scroll to position [102, 0]
click at [1164, 164] on button "Android" at bounding box center [1188, 161] width 100 height 38
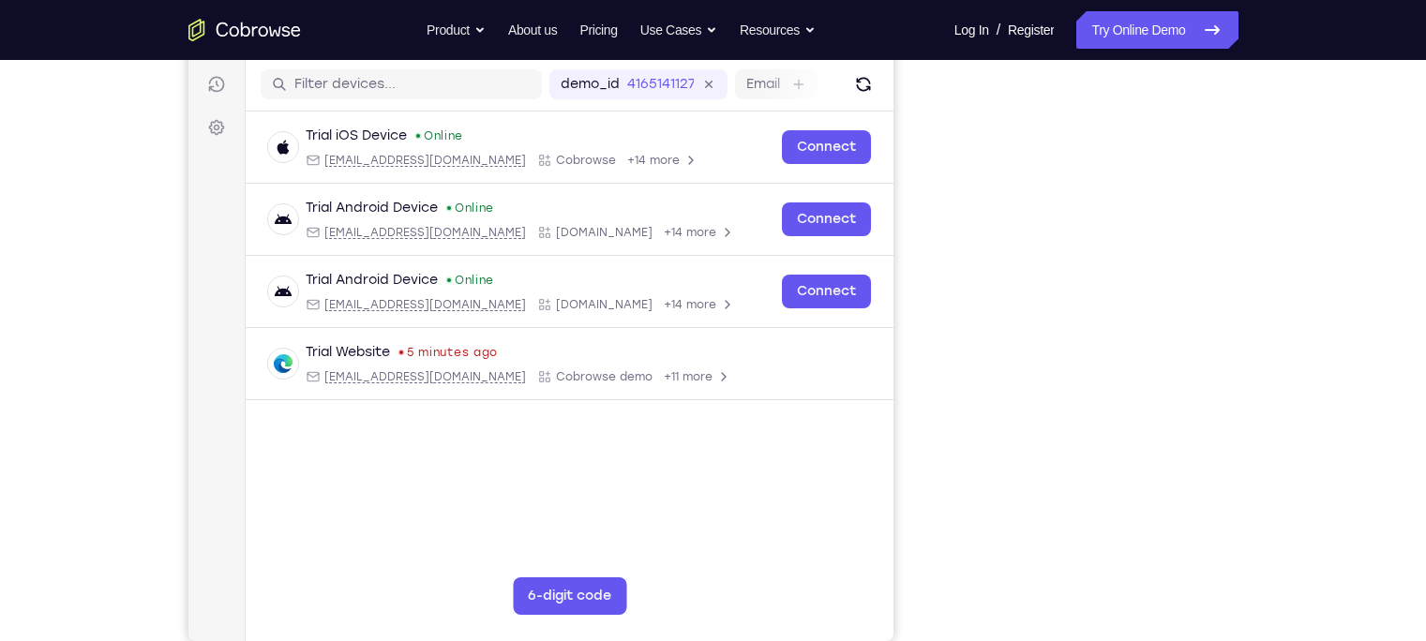
scroll to position [232, 0]
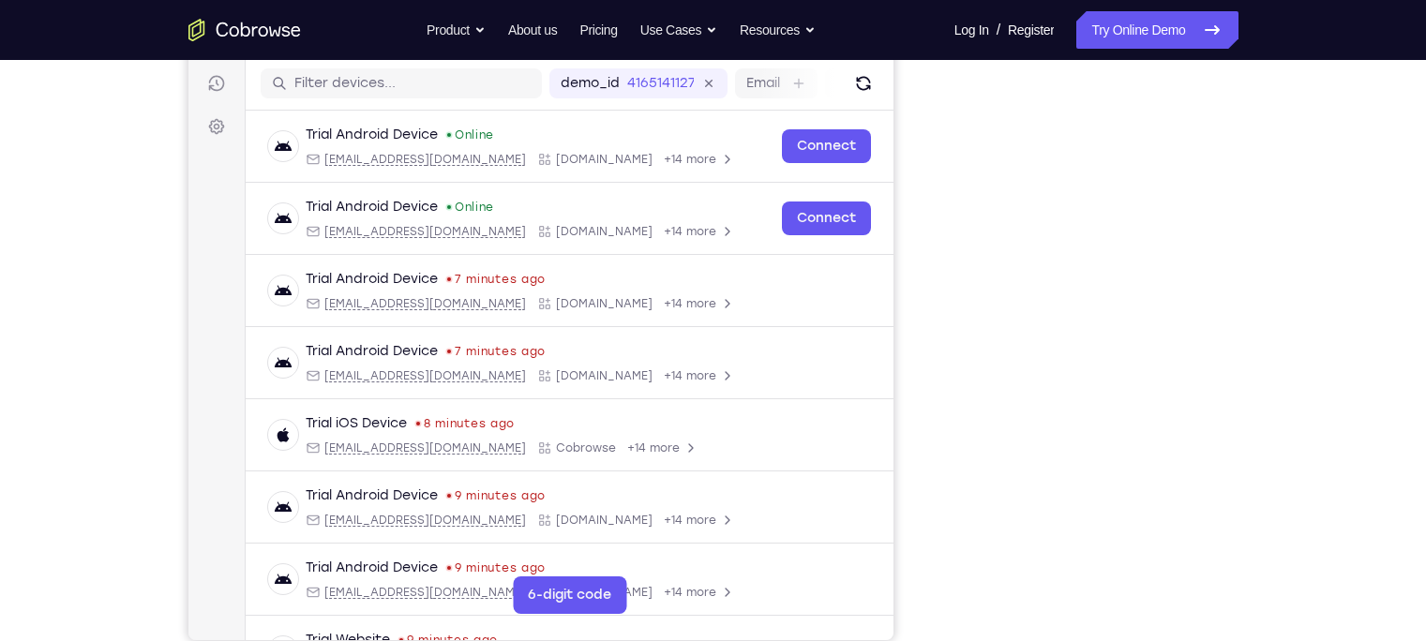
drag, startPoint x: 919, startPoint y: 104, endPoint x: 1250, endPoint y: 310, distance: 390.0
click at [1250, 310] on div "Your Support Agent Your Customer Web iOS Android Next Steps We’d be happy to gi…" at bounding box center [713, 446] width 1200 height 1237
click at [1284, 265] on div "Your Support Agent Your Customer Web iOS Android Next Steps We’d be happy to gi…" at bounding box center [713, 446] width 1200 height 1237
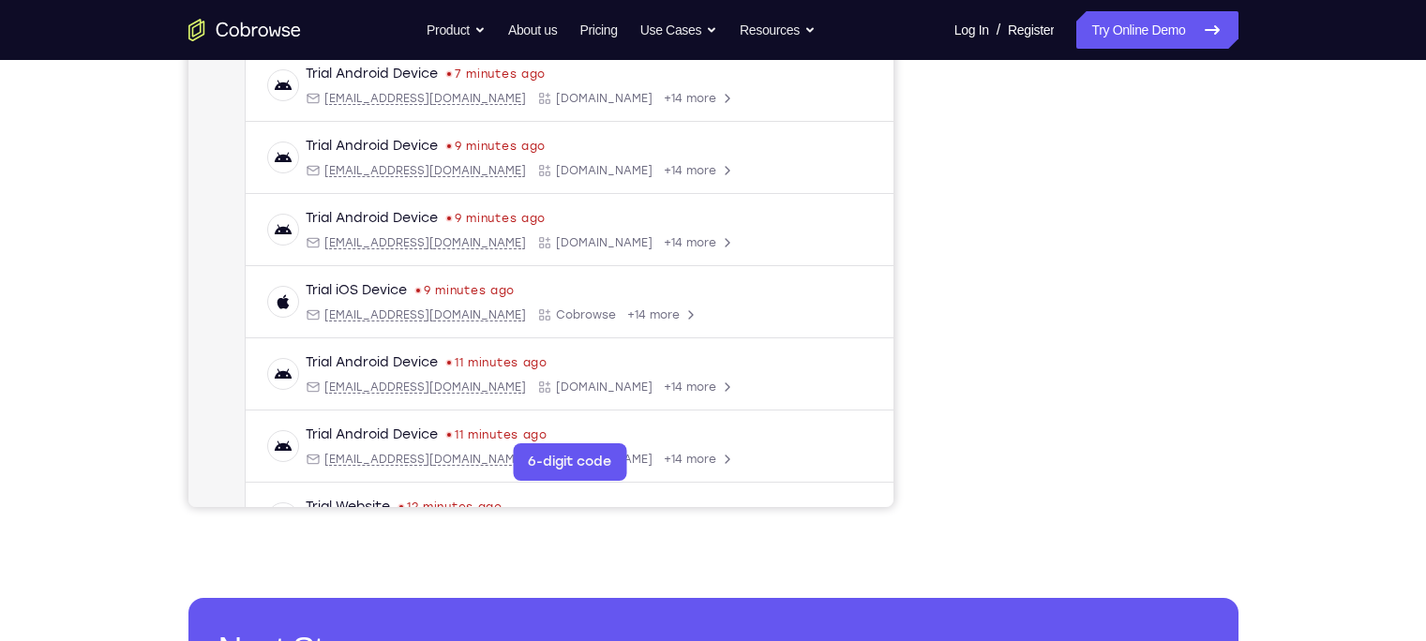
scroll to position [245, 0]
